Goal: Task Accomplishment & Management: Use online tool/utility

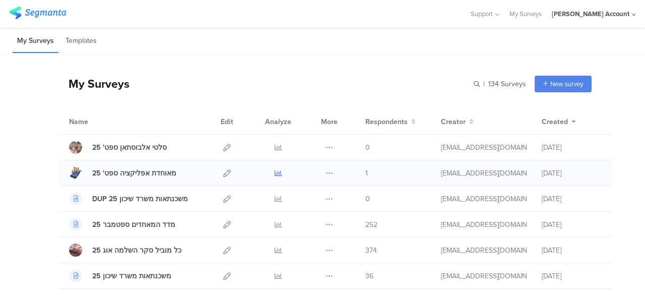
click at [275, 171] on icon at bounding box center [279, 173] width 8 height 8
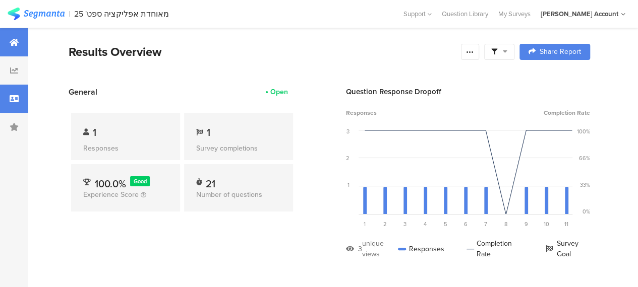
click at [11, 98] on icon at bounding box center [14, 99] width 9 height 8
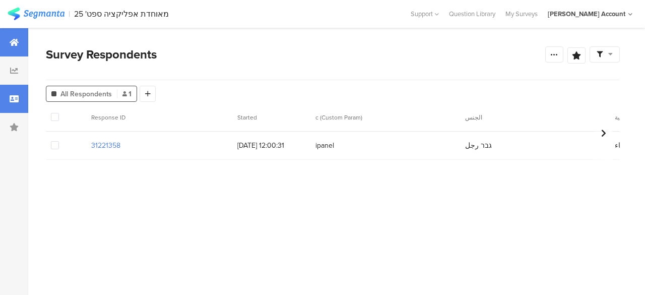
click at [10, 39] on icon at bounding box center [14, 42] width 9 height 8
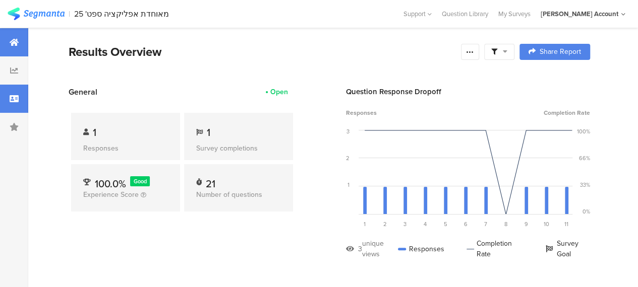
click at [13, 97] on icon at bounding box center [14, 99] width 9 height 8
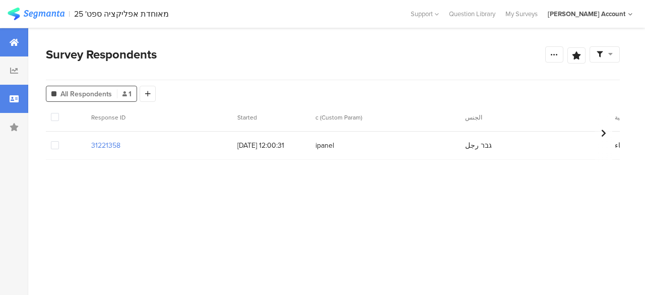
click at [18, 37] on div at bounding box center [14, 42] width 28 height 28
